Goal: Book appointment/travel/reservation

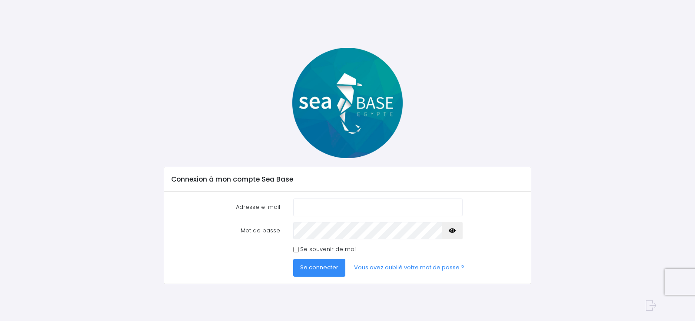
click at [300, 202] on input "Adresse e-mail" at bounding box center [377, 207] width 169 height 17
type input "Oceane1407@gmail.com"
click at [312, 269] on span "Se connecter" at bounding box center [319, 267] width 38 height 8
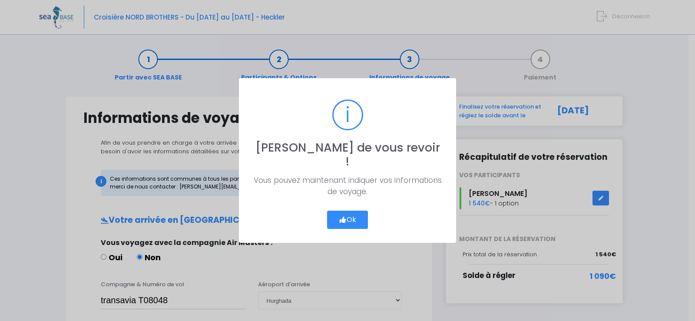
click at [354, 217] on button "Ok" at bounding box center [347, 220] width 41 height 18
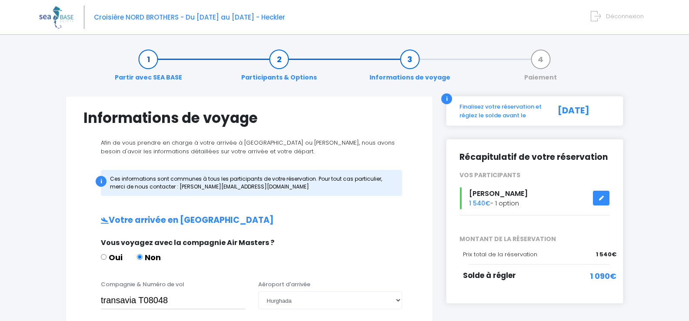
click at [537, 59] on link "Paiement" at bounding box center [540, 68] width 41 height 27
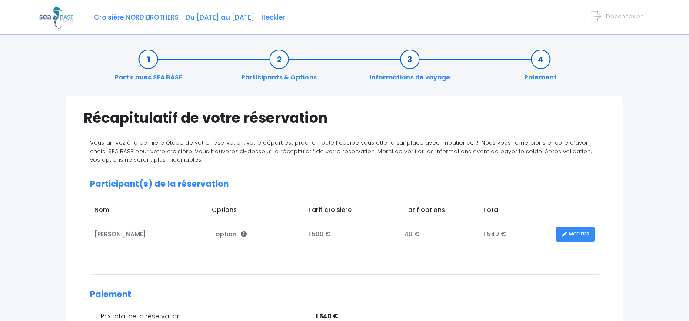
scroll to position [130, 0]
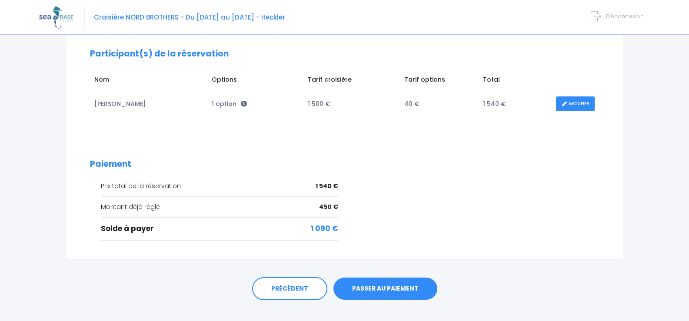
click at [392, 287] on link "PASSER AU PAIEMENT" at bounding box center [385, 289] width 104 height 23
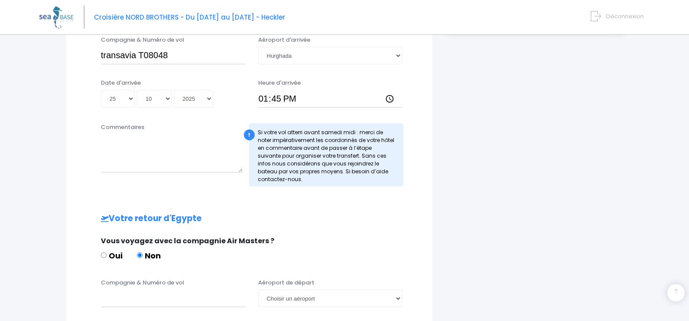
scroll to position [261, 0]
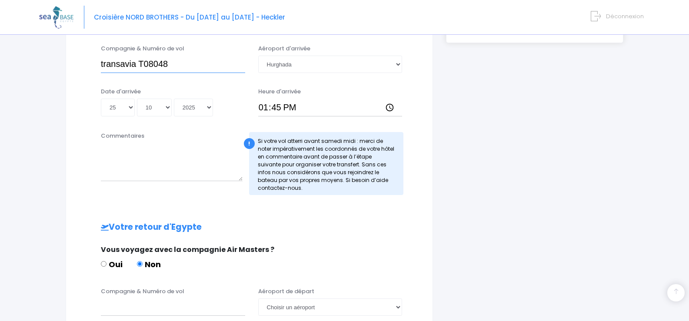
drag, startPoint x: 103, startPoint y: 62, endPoint x: 169, endPoint y: 67, distance: 66.2
click at [169, 62] on input "transavia T08048" at bounding box center [173, 64] width 144 height 17
click at [186, 64] on input "transavia T08048" at bounding box center [173, 64] width 144 height 17
drag, startPoint x: 181, startPoint y: 64, endPoint x: 85, endPoint y: 68, distance: 96.5
click at [86, 67] on div "Compagnie & Numéro de vol transavia T08048 Aéroport d'arrivée Choisir un aéropo…" at bounding box center [249, 61] width 344 height 34
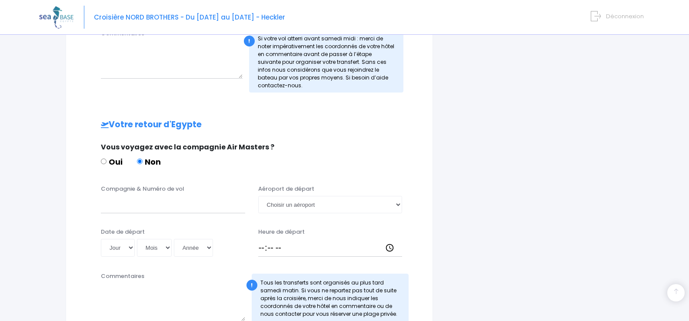
scroll to position [391, 0]
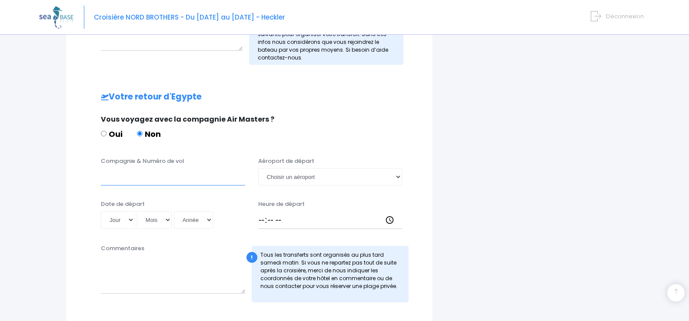
click at [109, 183] on input "Compagnie & Numéro de vol" at bounding box center [173, 176] width 144 height 17
paste input "transavia T08048"
type input "transavia T08049"
click at [131, 220] on select "Jour 01 02 03 04 05 06 07 08 09 10 11 12 13 14 15 16 17 18 19 20 21 22 23 24 25…" at bounding box center [118, 219] width 34 height 17
select select "02"
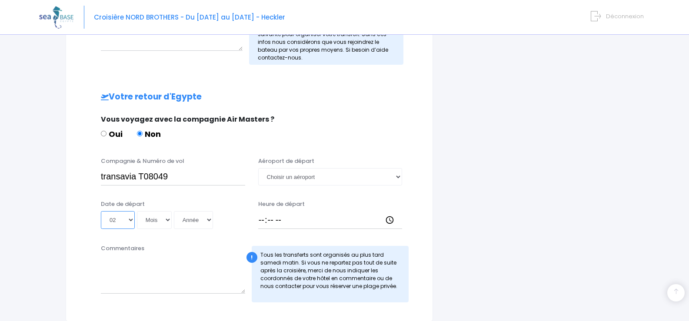
click at [101, 211] on select "Jour 01 02 03 04 05 06 07 08 09 10 11 12 13 14 15 16 17 18 19 20 21 22 23 24 25…" at bounding box center [118, 219] width 34 height 17
click at [169, 220] on select "Mois 01 02 03 04 05 06 07 08 09 10 11 12" at bounding box center [154, 219] width 35 height 17
select select "11"
click at [137, 211] on select "Mois 01 02 03 04 05 06 07 08 09 10 11 12" at bounding box center [154, 219] width 35 height 17
click at [209, 220] on select "Année 2045 2044 2043 2042 2041 2040 2039 2038 2037 2036 2035 2034 2033 2032 203…" at bounding box center [193, 219] width 39 height 17
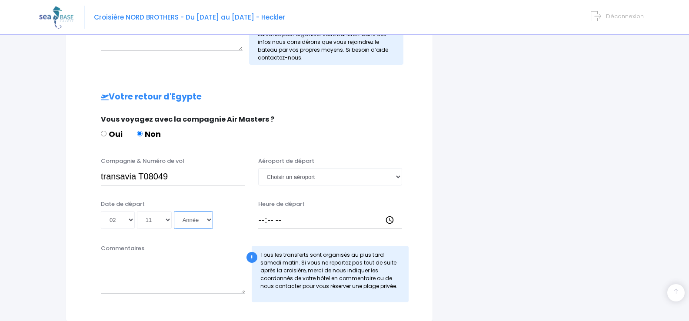
select select "2025"
click at [174, 211] on select "Année 2045 2044 2043 2042 2041 2040 2039 2038 2037 2036 2035 2034 2033 2032 203…" at bounding box center [193, 219] width 39 height 17
type input "2025-11-02"
click at [179, 248] on div "Commentaires" at bounding box center [172, 273] width 157 height 58
click at [272, 216] on input "Heure de départ" at bounding box center [330, 219] width 144 height 17
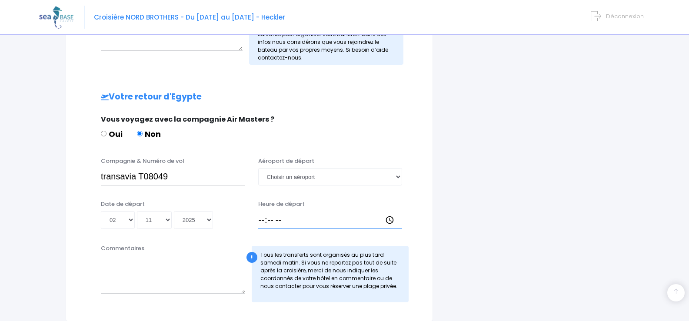
click at [387, 222] on input "Heure de départ" at bounding box center [330, 219] width 144 height 17
click at [300, 219] on input "12:49" at bounding box center [330, 219] width 144 height 17
click at [293, 219] on input "12:49" at bounding box center [330, 219] width 144 height 17
click at [281, 219] on input "12:49" at bounding box center [330, 219] width 144 height 17
type input "12:45"
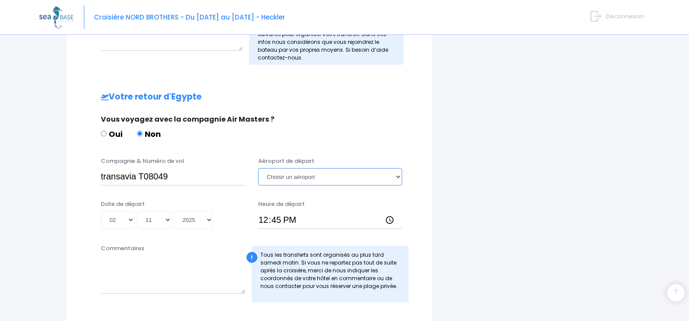
click at [398, 179] on select "Choisir un aéroport Hurghada Marsa Alam" at bounding box center [330, 176] width 144 height 17
select select "Hurghada"
click at [258, 168] on select "Choisir un aéroport Hurghada Marsa Alam" at bounding box center [330, 176] width 144 height 17
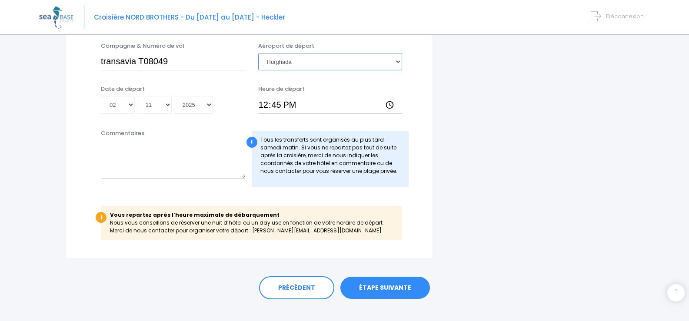
scroll to position [519, 0]
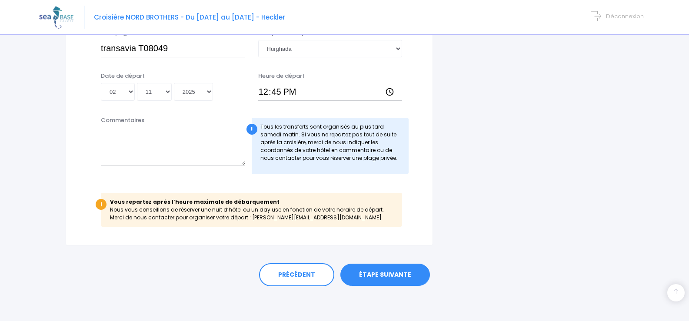
click at [388, 273] on link "ÉTAPE SUIVANTE" at bounding box center [384, 275] width 89 height 23
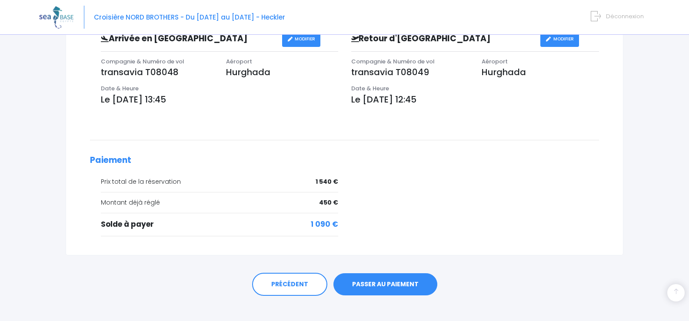
scroll to position [290, 0]
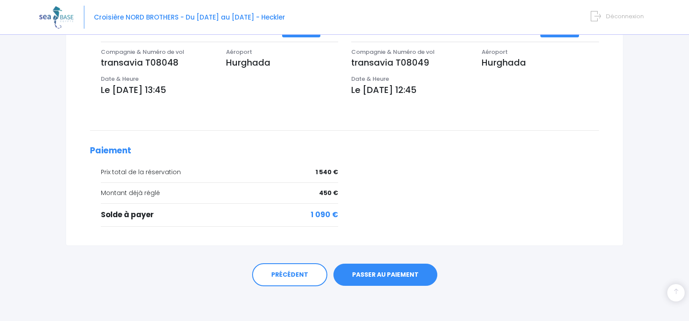
click at [387, 269] on link "PASSER AU PAIEMENT" at bounding box center [385, 275] width 104 height 23
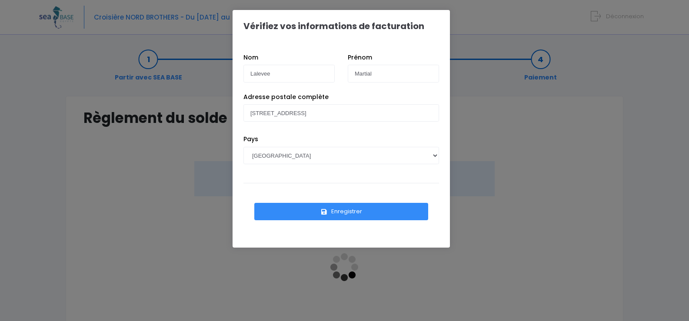
click at [331, 211] on button "Enregistrer" at bounding box center [341, 211] width 174 height 17
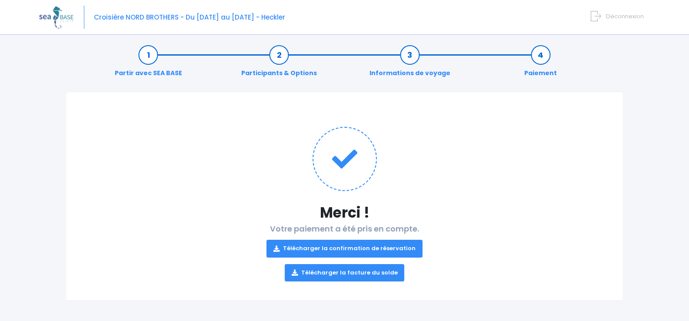
scroll to position [6, 0]
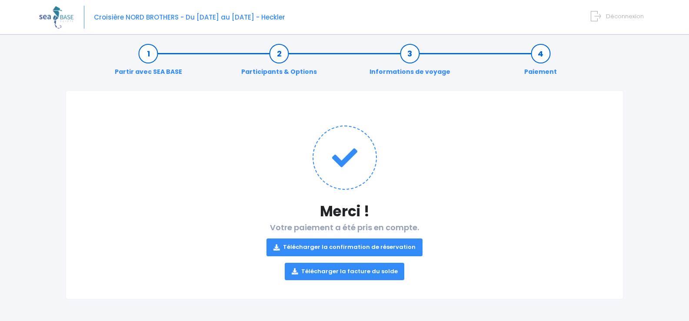
click at [335, 246] on link "Télécharger la confirmation de réservation" at bounding box center [344, 246] width 156 height 17
click at [332, 268] on link "Télécharger la facture du solde" at bounding box center [345, 271] width 120 height 17
click at [430, 160] on h1 at bounding box center [344, 158] width 522 height 64
